Goal: Information Seeking & Learning: Learn about a topic

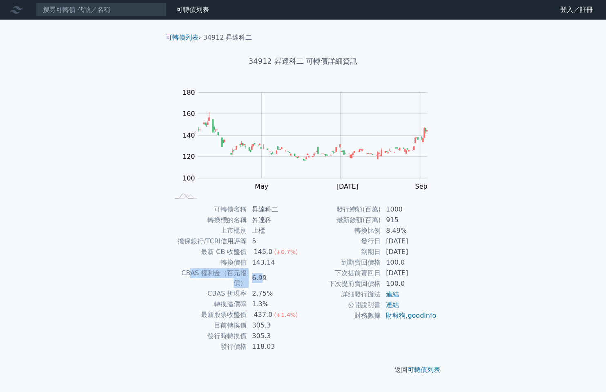
drag, startPoint x: 177, startPoint y: 274, endPoint x: 261, endPoint y: 274, distance: 83.3
click at [261, 274] on tr "CBAS 權利金（百元報價） 6.99" at bounding box center [236, 278] width 134 height 20
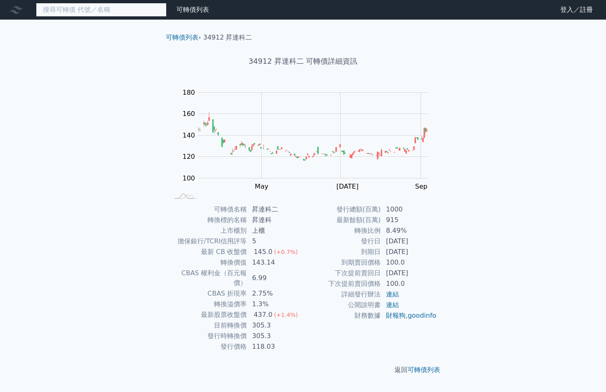
click at [89, 9] on input at bounding box center [101, 10] width 131 height 14
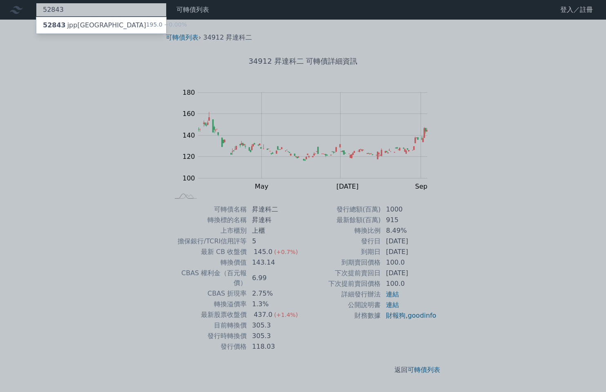
type input "52843"
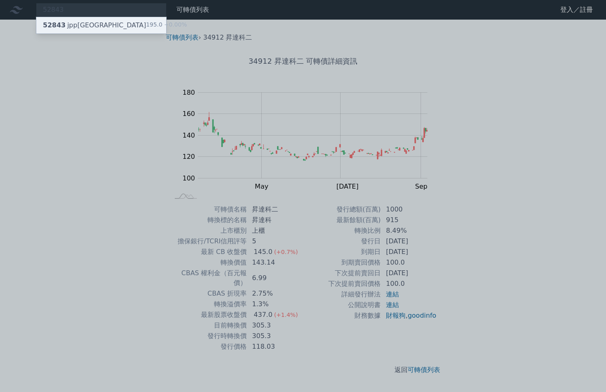
click at [98, 22] on div "52843 jpp三KY 195.0 +0.00%" at bounding box center [101, 25] width 130 height 16
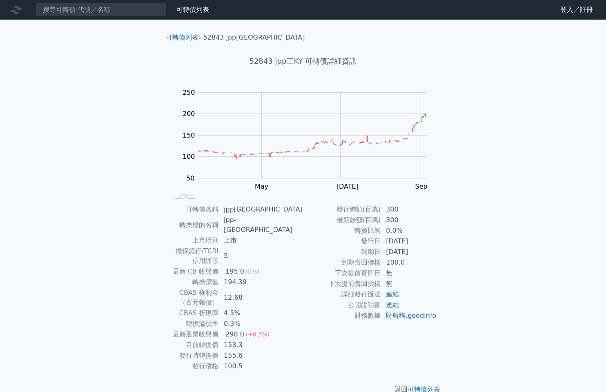
click at [90, 205] on div "可轉債列表 財務數據 可轉債列表 財務數據 登入／註冊 登入／註冊 可轉債列表 › 52843 jpp[GEOGRAPHIC_DATA] 52843 jpp三…" at bounding box center [303, 204] width 606 height 408
drag, startPoint x: 121, startPoint y: 217, endPoint x: 103, endPoint y: 212, distance: 19.1
click at [121, 218] on div "可轉債列表 財務數據 可轉債列表 財務數據 登入／註冊 登入／註冊 可轉債列表 › 52843 jpp[GEOGRAPHIC_DATA] 52843 jpp三…" at bounding box center [303, 204] width 606 height 408
